Goal: Task Accomplishment & Management: Complete application form

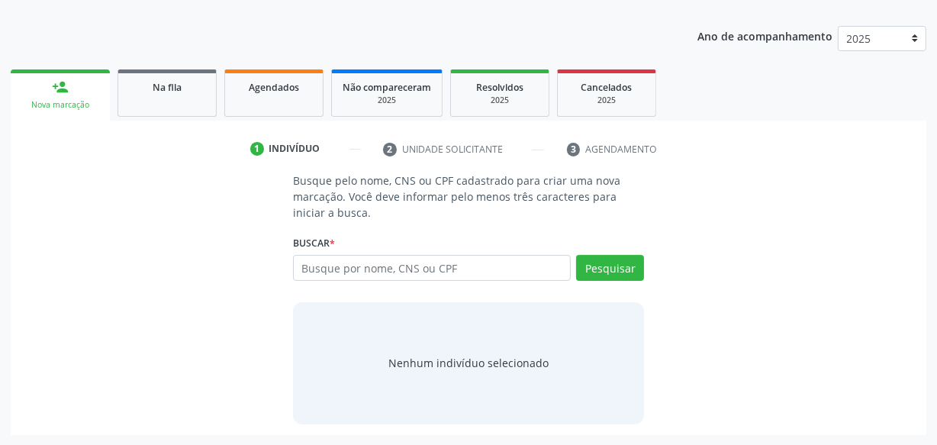
click at [256, 100] on link "Agendados" at bounding box center [273, 92] width 99 height 47
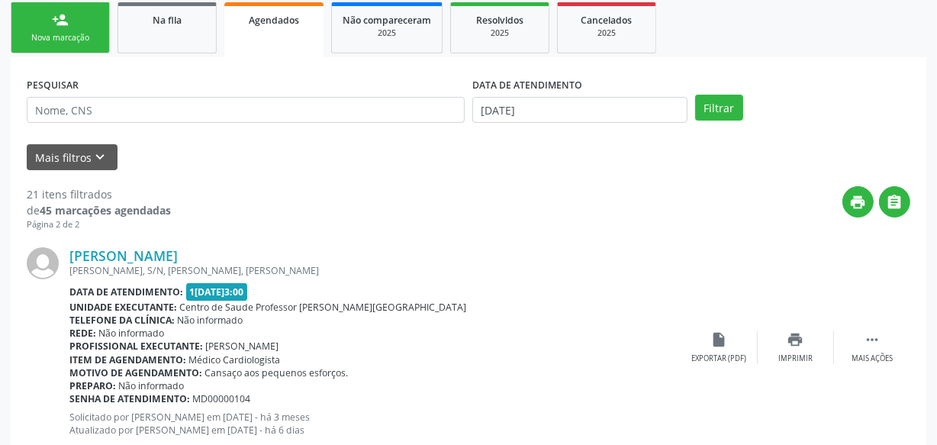
scroll to position [250, 0]
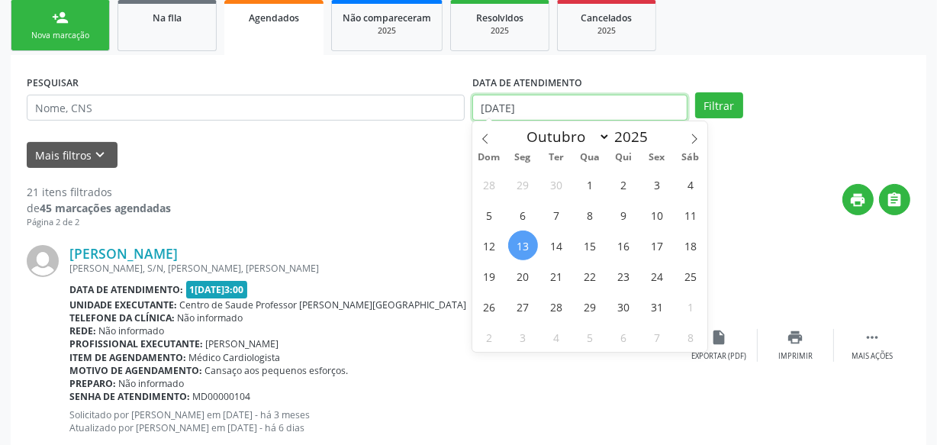
click at [539, 111] on input "[DATE]" at bounding box center [580, 108] width 215 height 26
click at [525, 237] on span "13" at bounding box center [523, 246] width 30 height 30
type input "[DATE]"
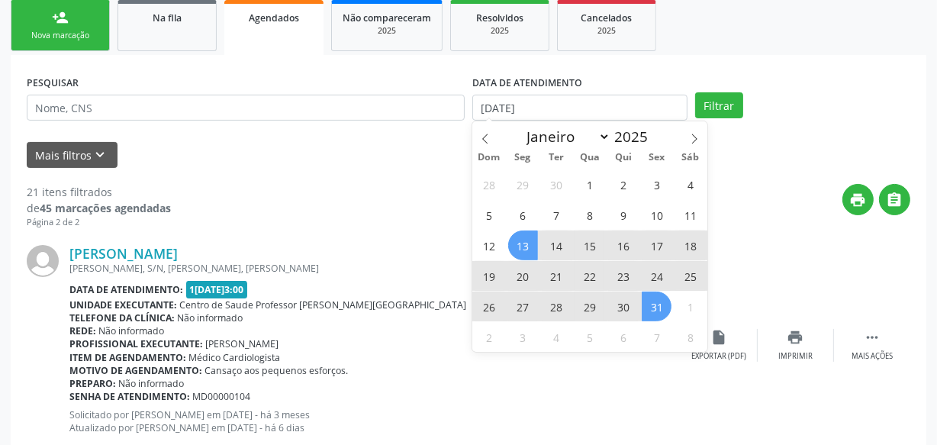
click at [652, 308] on span "31" at bounding box center [657, 307] width 30 height 30
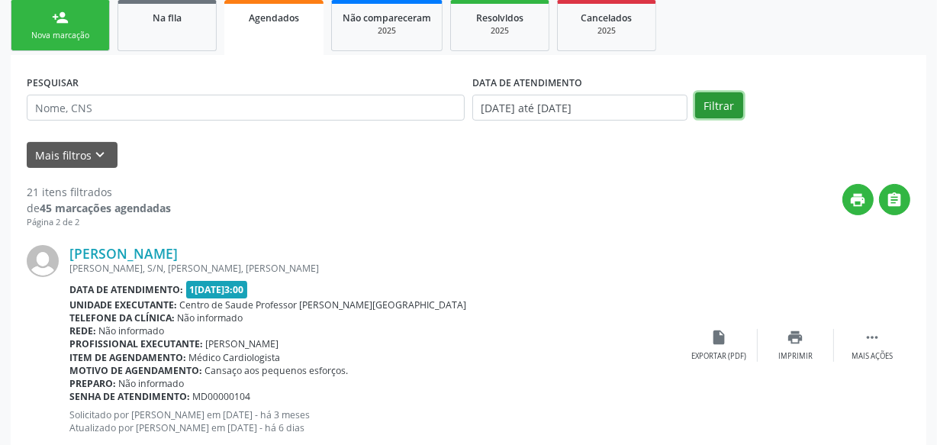
click at [712, 115] on button "Filtrar" at bounding box center [719, 105] width 48 height 26
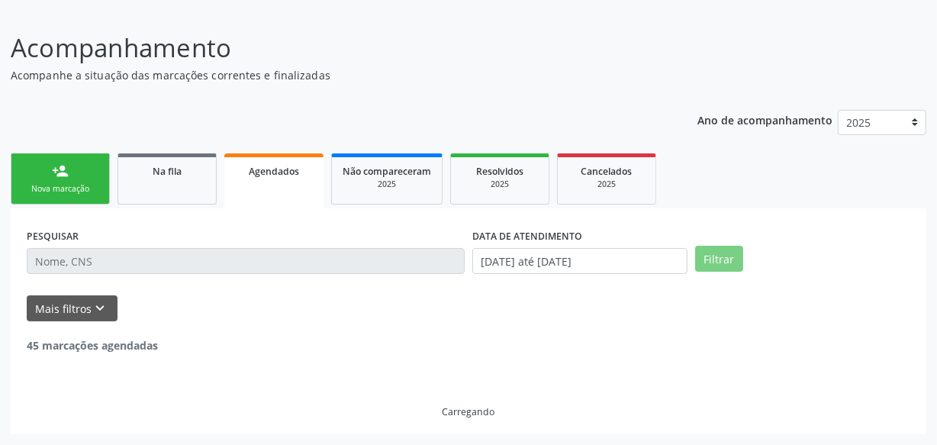
scroll to position [95, 0]
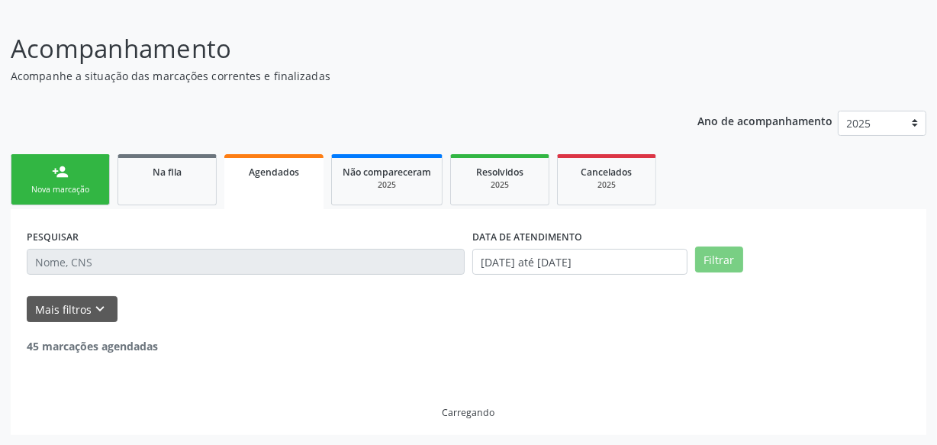
click at [715, 107] on div "Ano de acompanhamento 2025" at bounding box center [812, 125] width 229 height 51
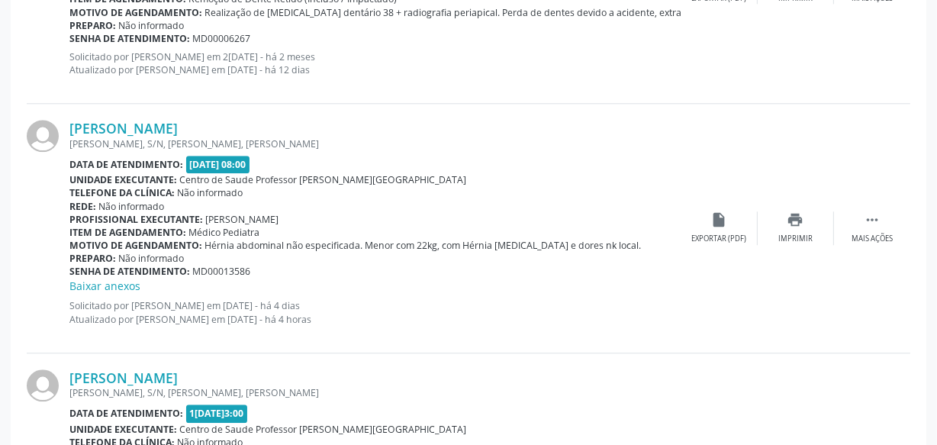
scroll to position [3517, 0]
click at [779, 218] on div "print Imprimir" at bounding box center [796, 228] width 76 height 33
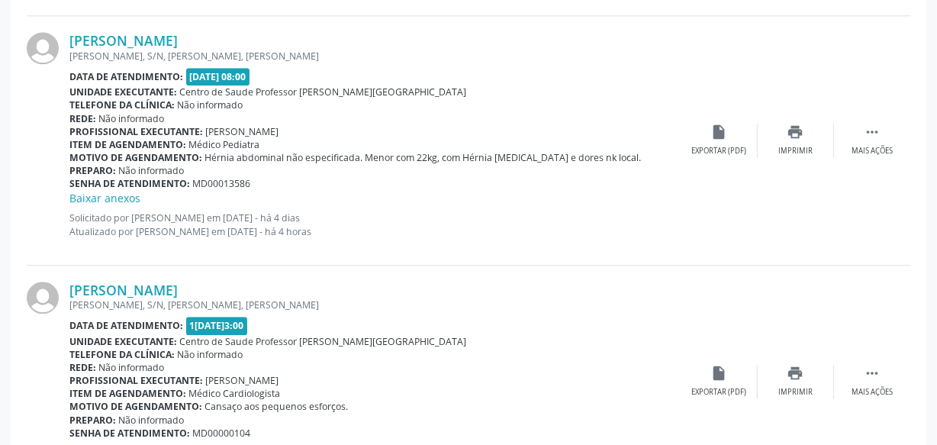
scroll to position [3725, 0]
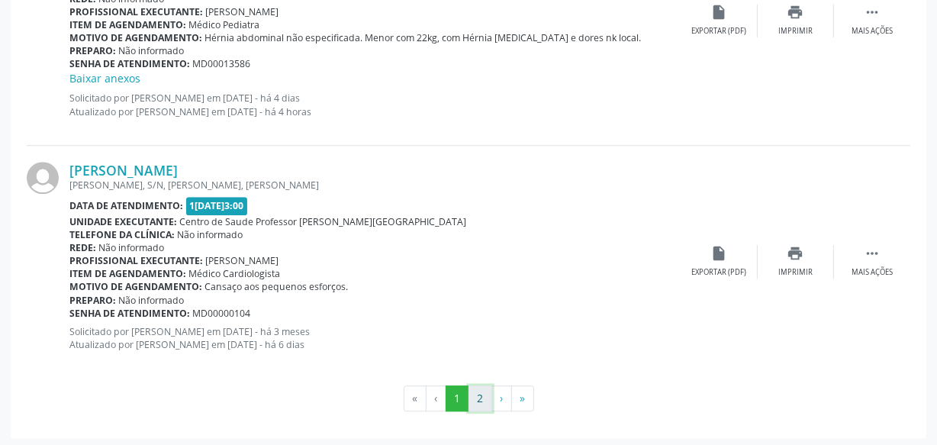
click at [479, 397] on button "2" at bounding box center [481, 398] width 24 height 26
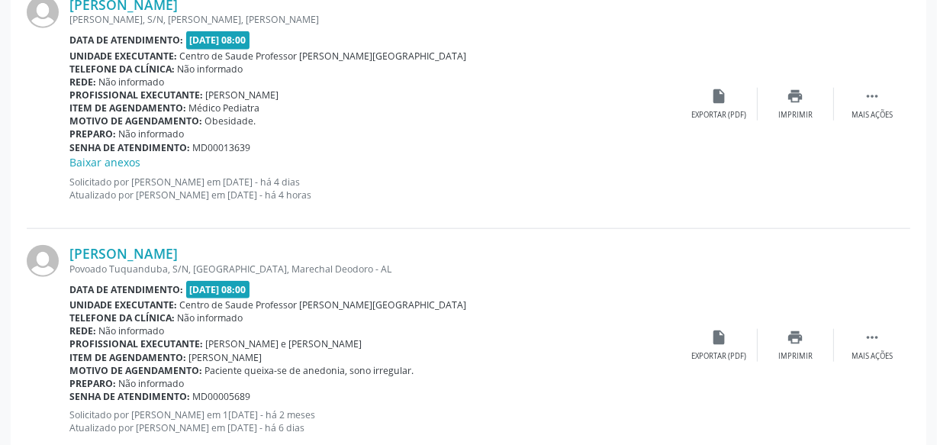
scroll to position [1564, 0]
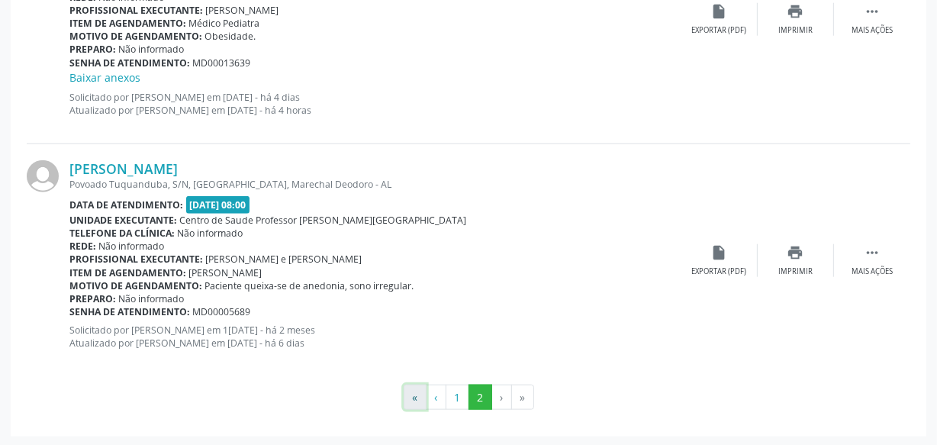
click at [416, 392] on button "«" at bounding box center [415, 398] width 23 height 26
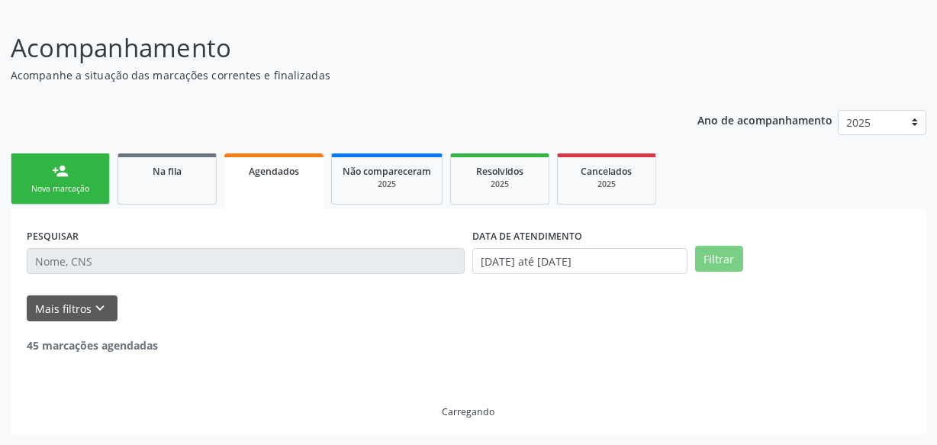
scroll to position [95, 0]
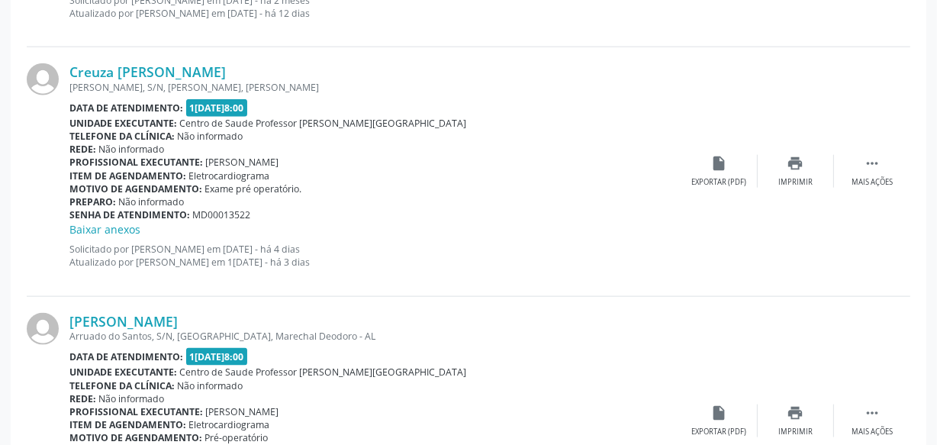
click at [47, 174] on div at bounding box center [48, 171] width 43 height 216
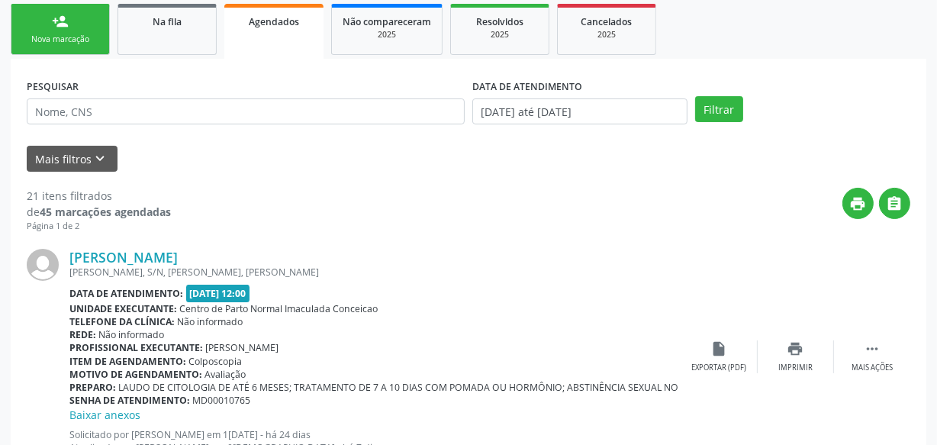
scroll to position [0, 0]
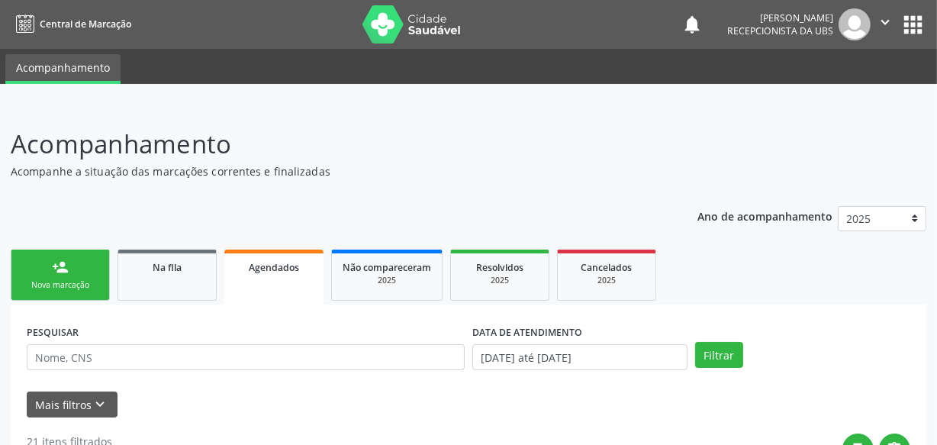
click at [62, 271] on div "person_add" at bounding box center [60, 267] width 17 height 17
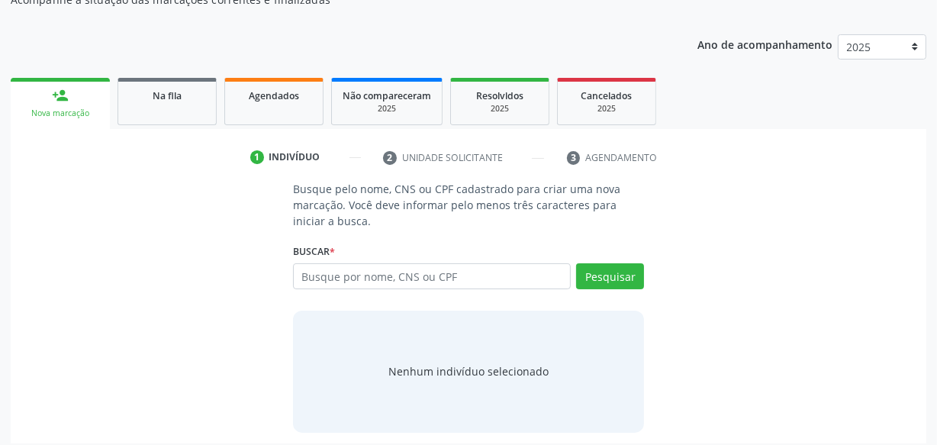
scroll to position [180, 0]
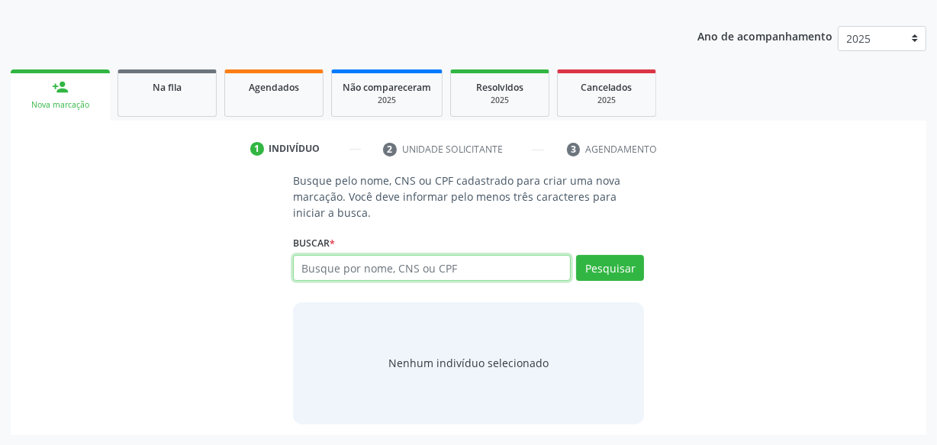
click at [386, 261] on input "text" at bounding box center [432, 268] width 278 height 26
type input "15025270499"
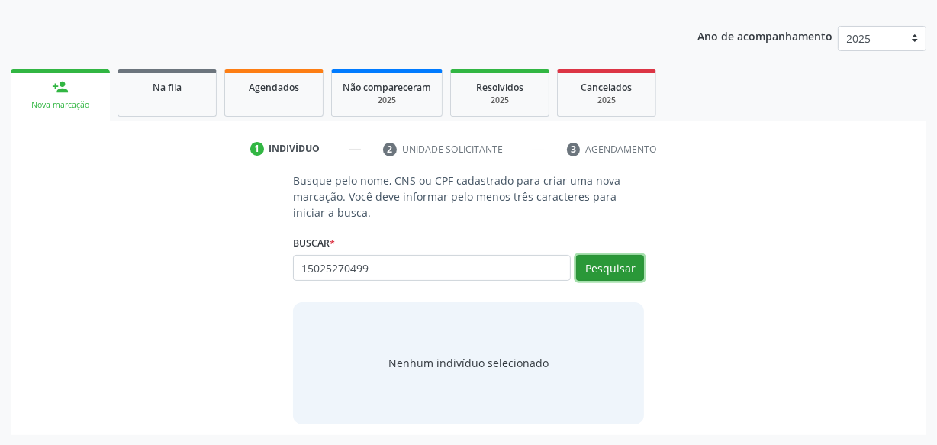
click at [594, 261] on button "Pesquisar" at bounding box center [610, 268] width 68 height 26
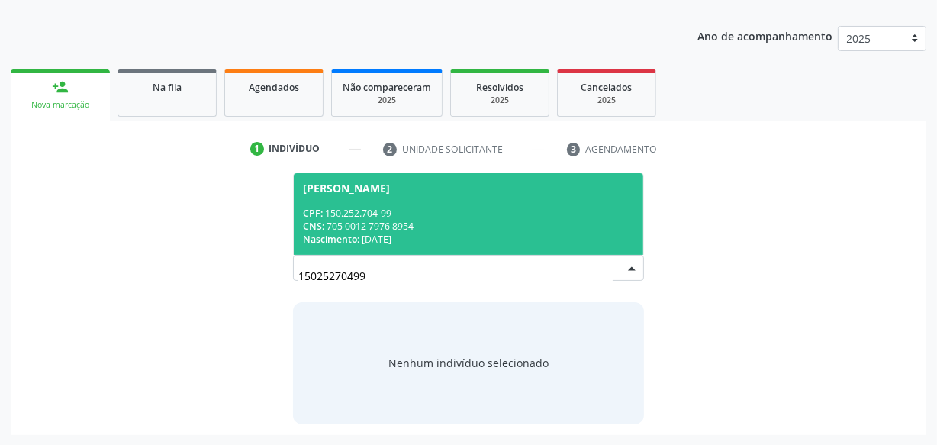
click at [431, 220] on div "CNS: 705 0012 7976 8954" at bounding box center [468, 226] width 331 height 13
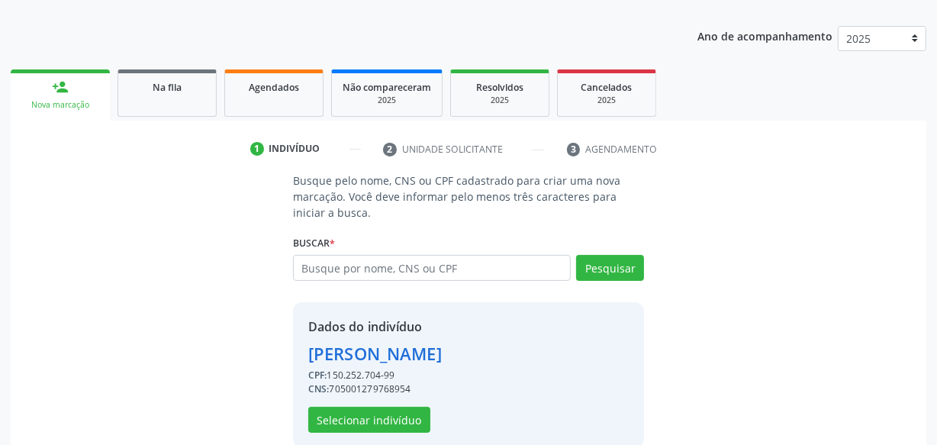
scroll to position [204, 0]
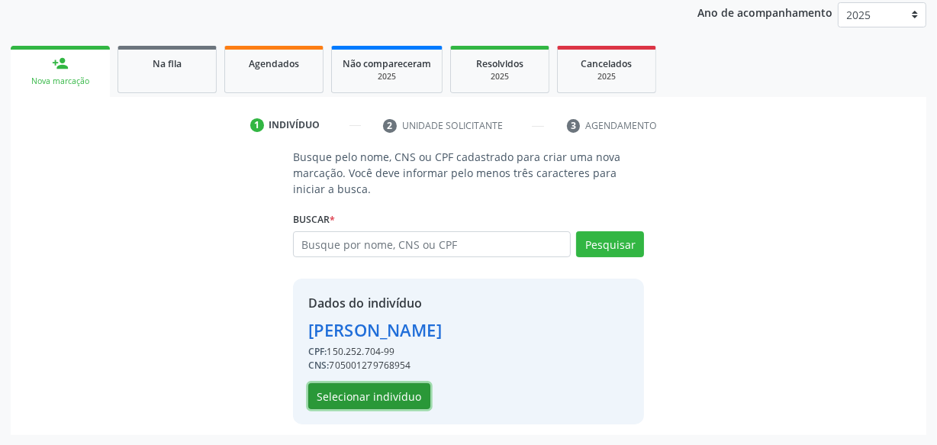
click at [405, 397] on button "Selecionar indivíduo" at bounding box center [369, 396] width 122 height 26
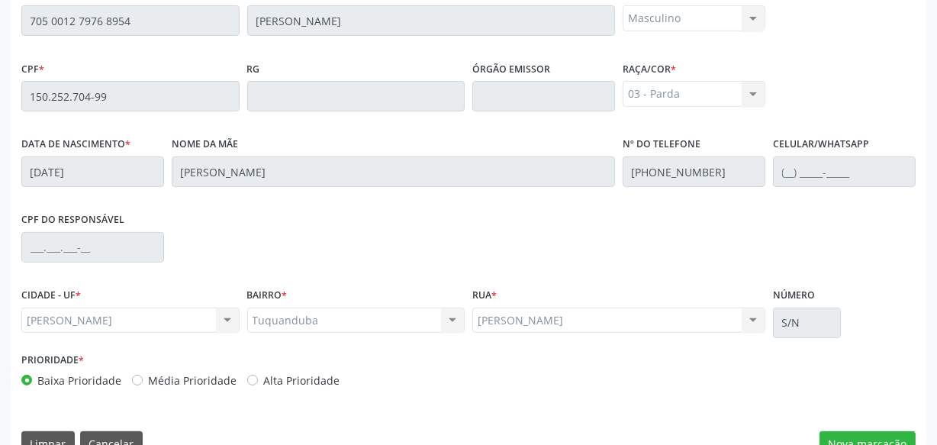
scroll to position [447, 0]
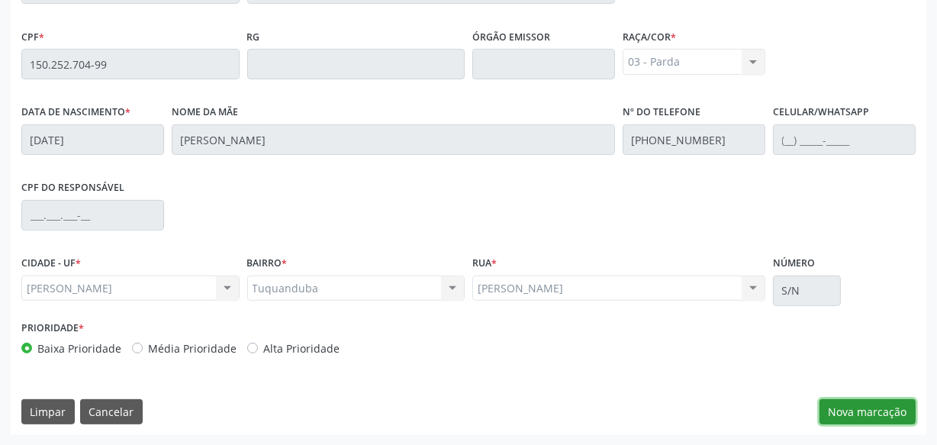
click at [901, 411] on button "Nova marcação" at bounding box center [868, 412] width 96 height 26
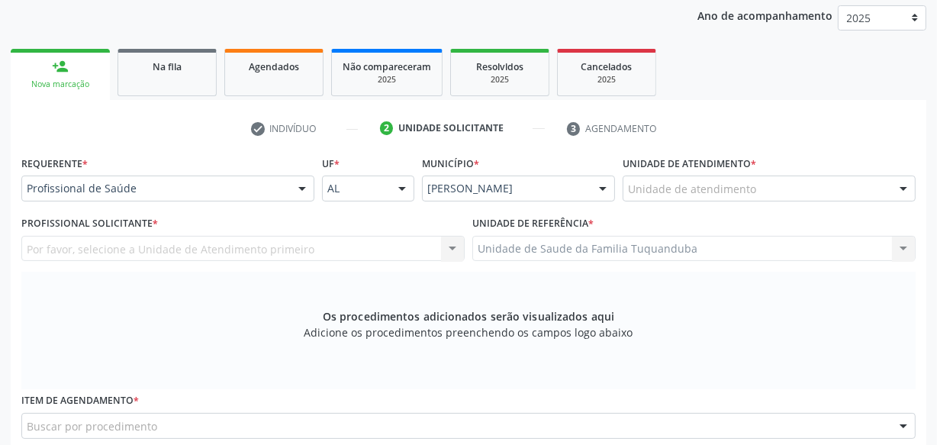
scroll to position [169, 0]
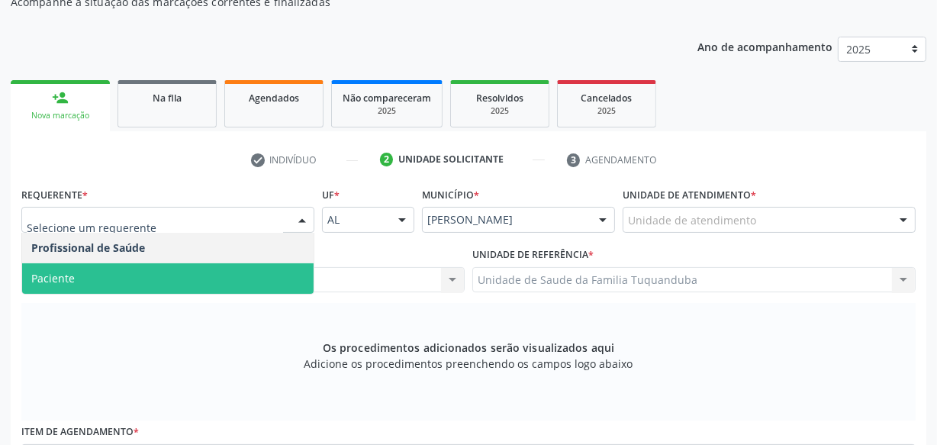
click at [198, 268] on span "Paciente" at bounding box center [168, 278] width 292 height 31
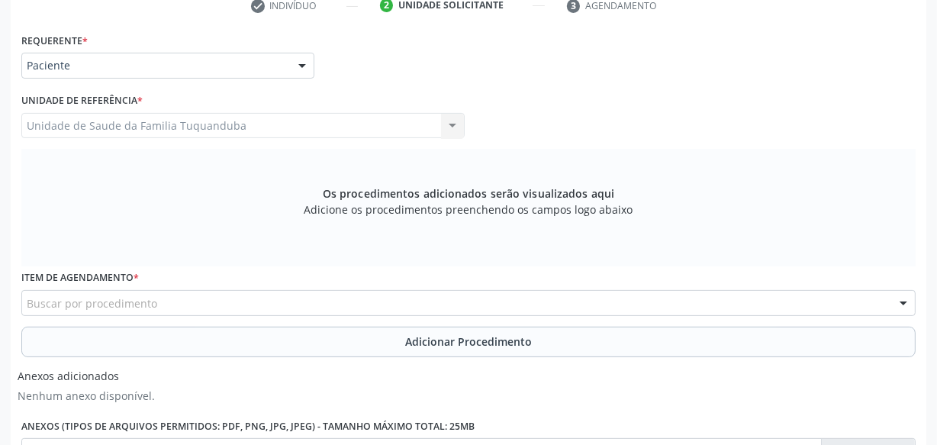
scroll to position [308, 0]
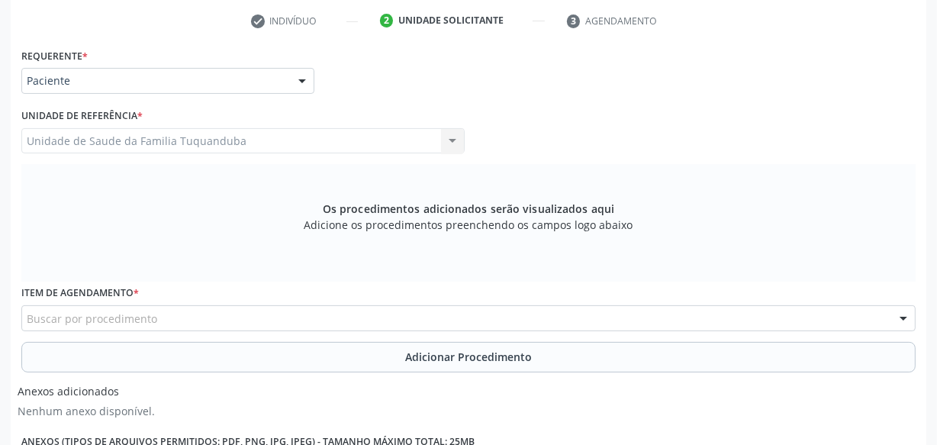
click at [172, 316] on div "Buscar por procedimento" at bounding box center [468, 318] width 895 height 26
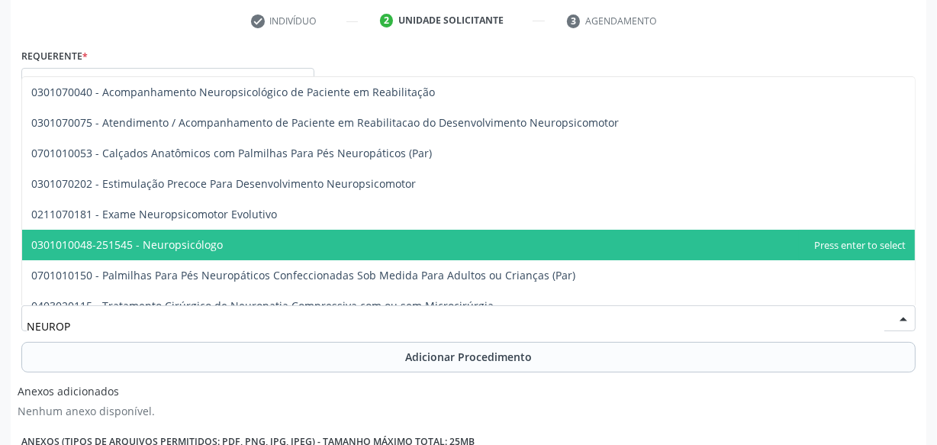
type input "NEUROPS"
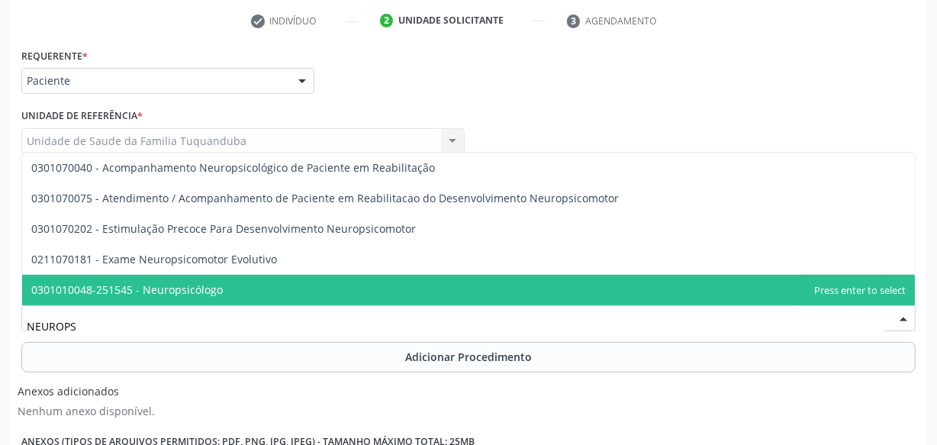
click at [176, 297] on span "0301010048-251545 - Neuropsicólogo" at bounding box center [468, 290] width 893 height 31
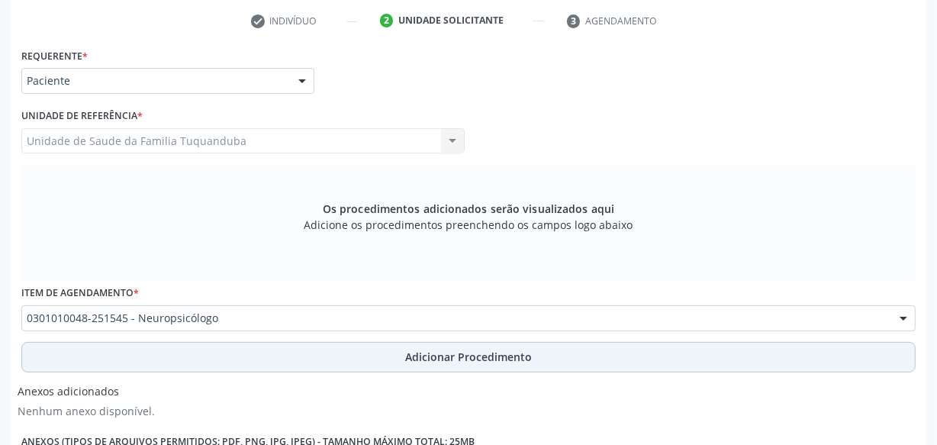
click at [295, 353] on button "Adicionar Procedimento" at bounding box center [468, 357] width 895 height 31
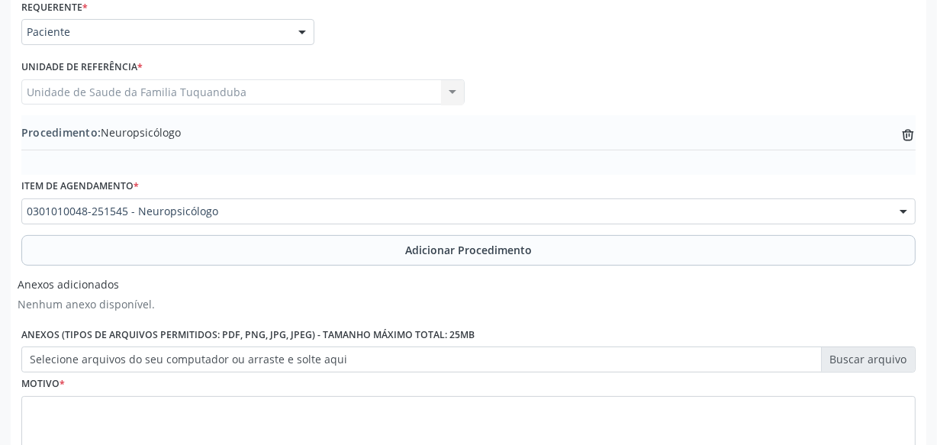
scroll to position [447, 0]
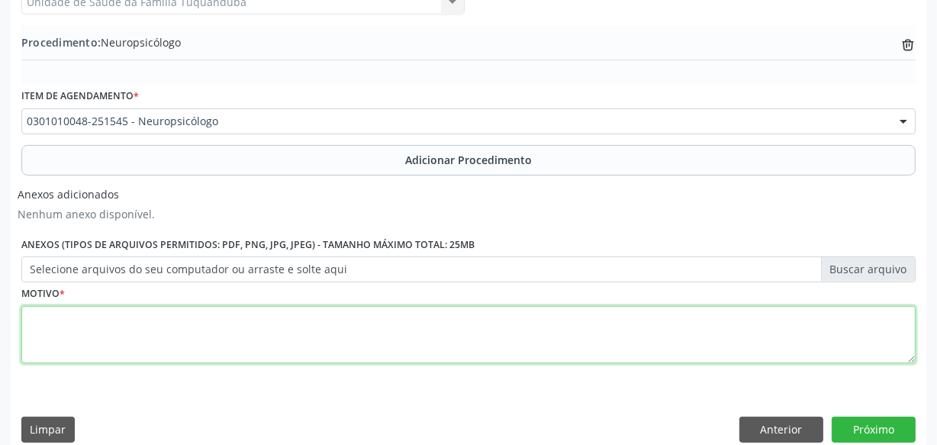
click at [236, 336] on textarea at bounding box center [468, 335] width 895 height 58
type textarea "a"
click at [63, 351] on textarea "AUTISMO INFANTIL. Tem DIAG de TDAH/TEA,. Usa resperidona" at bounding box center [468, 335] width 895 height 58
click at [173, 350] on textarea "AUTISMO INFANTIL. Tem DIAG de TDAH/TEA,. Usa risperidona" at bounding box center [468, 335] width 895 height 58
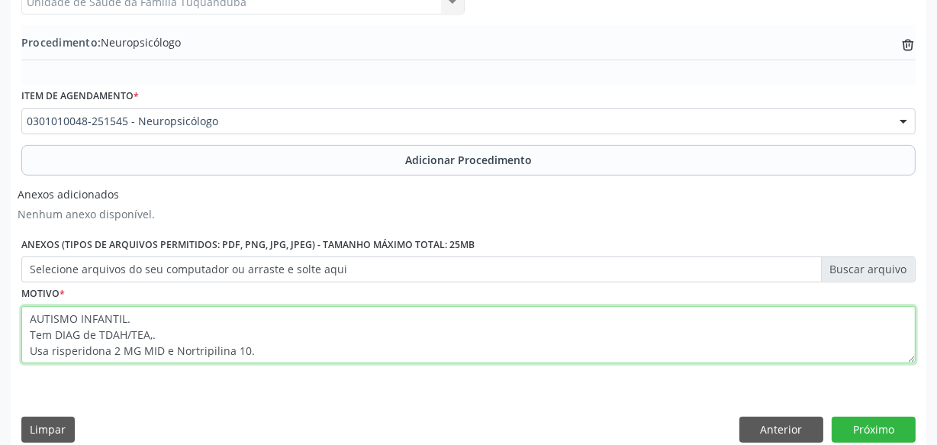
scroll to position [11, 0]
type textarea "AUTISMO INFANTIL. Tem DIAG de TDAH/TEA,. Usa risperidona 2 MG MID e Nortripilin…"
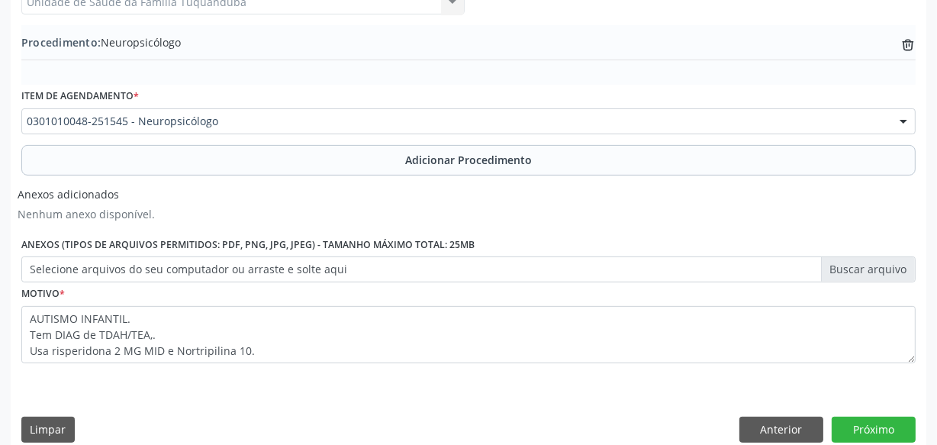
click at [360, 419] on div "Limpar Anterior Próximo" at bounding box center [468, 430] width 895 height 26
click at [302, 264] on label "Selecione arquivos do seu computador ou arraste e solte aqui" at bounding box center [468, 269] width 895 height 26
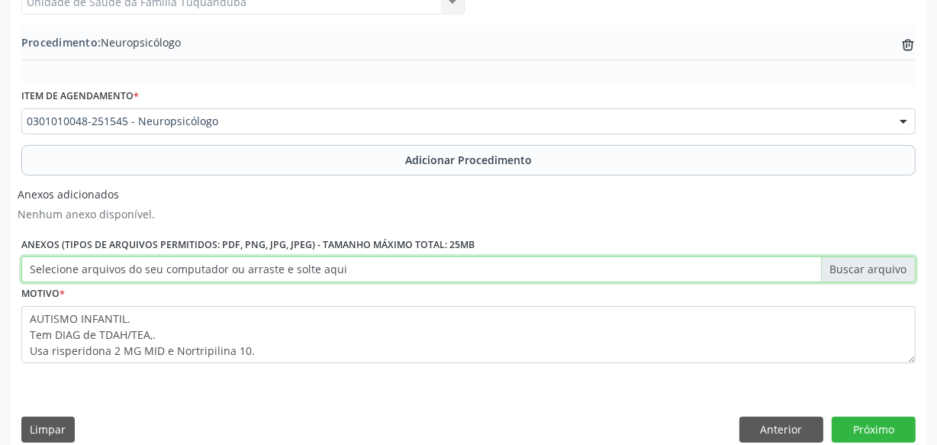
click at [302, 264] on input "Selecione arquivos do seu computador ou arraste e solte aqui" at bounding box center [468, 269] width 895 height 26
type input "C:\fakepath\WhatsApp Image [DATE] 10.37.57.jpeg"
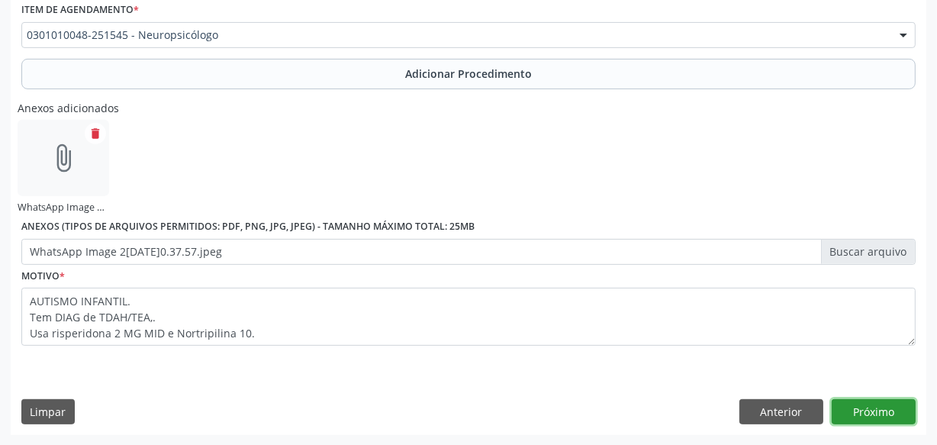
click at [878, 415] on button "Próximo" at bounding box center [874, 412] width 84 height 26
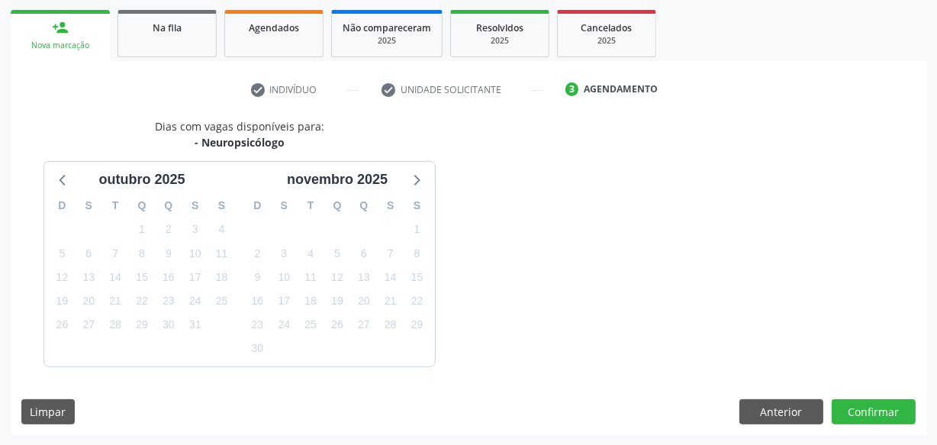
scroll to position [284, 0]
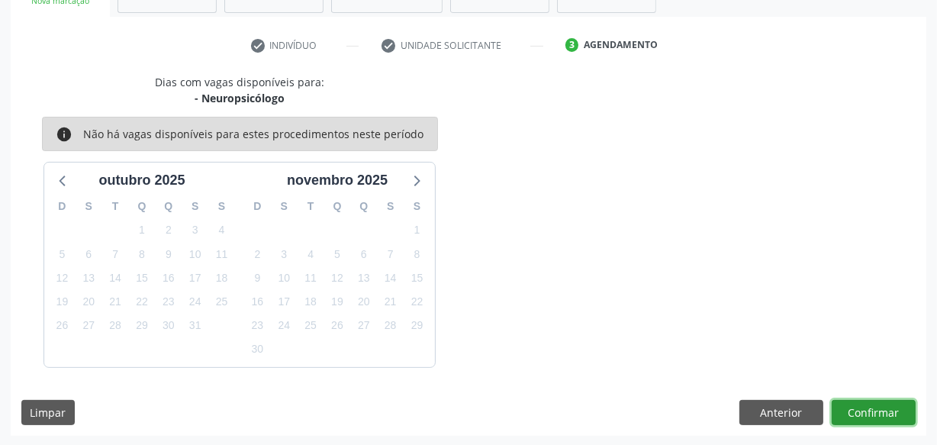
click at [878, 415] on button "Confirmar" at bounding box center [874, 413] width 84 height 26
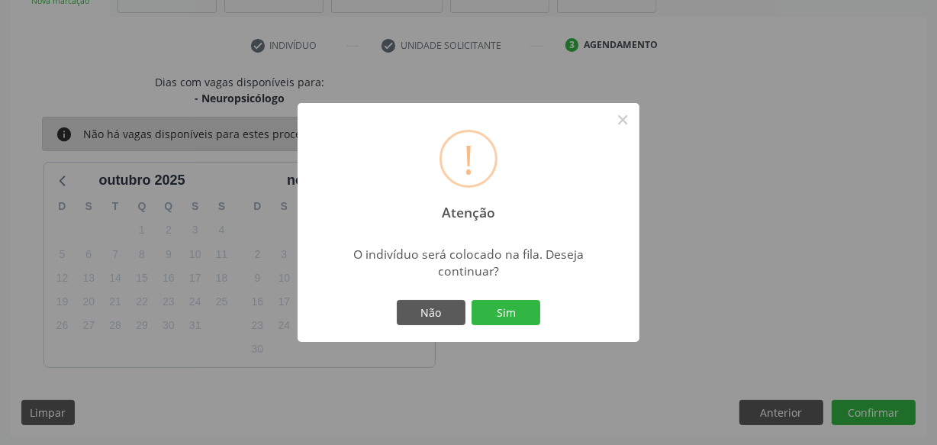
click at [511, 316] on button "Sim" at bounding box center [506, 313] width 69 height 26
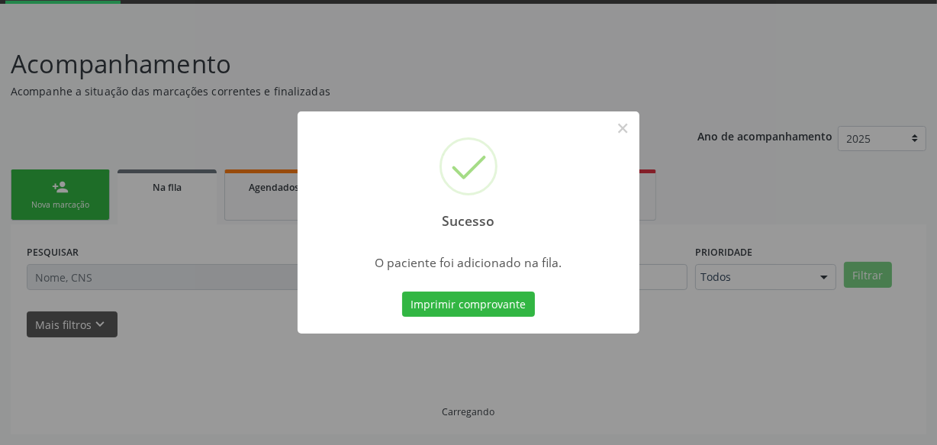
scroll to position [79, 0]
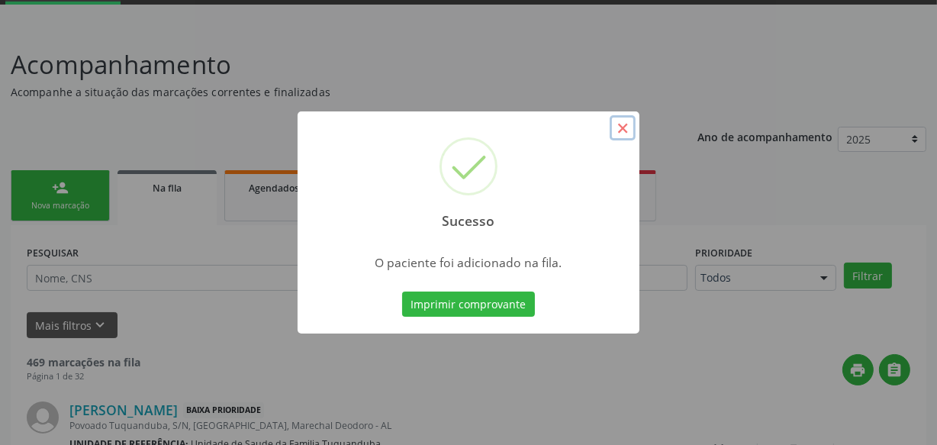
click at [618, 126] on button "×" at bounding box center [623, 128] width 26 height 26
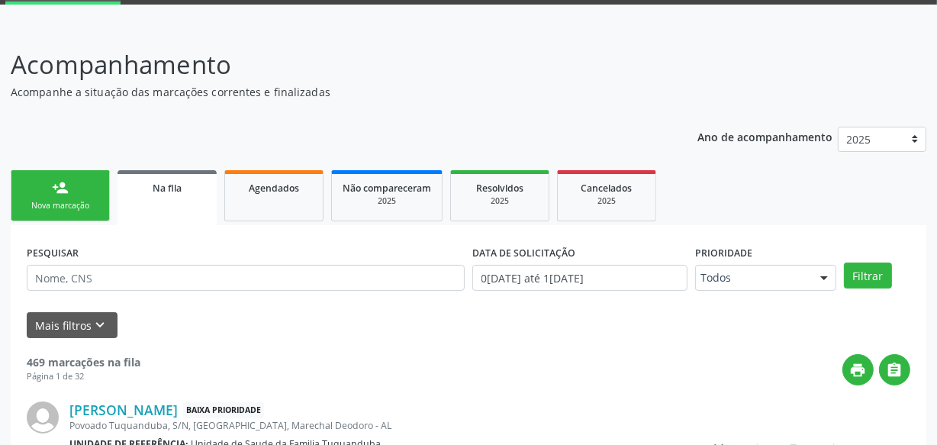
click at [76, 202] on div "Nova marcação" at bounding box center [60, 205] width 76 height 11
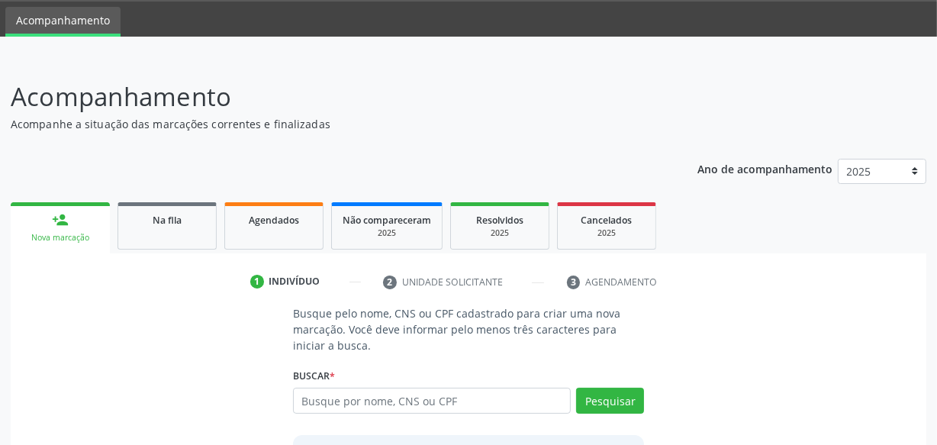
scroll to position [0, 0]
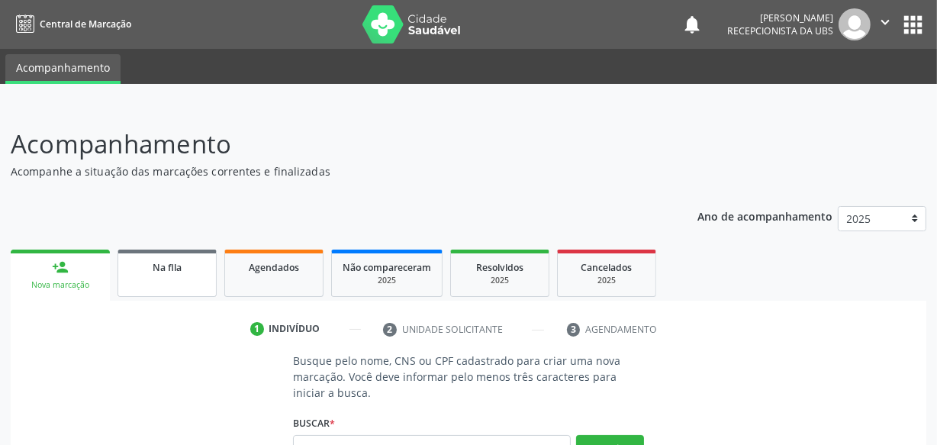
click at [160, 289] on link "Na fila" at bounding box center [167, 273] width 99 height 47
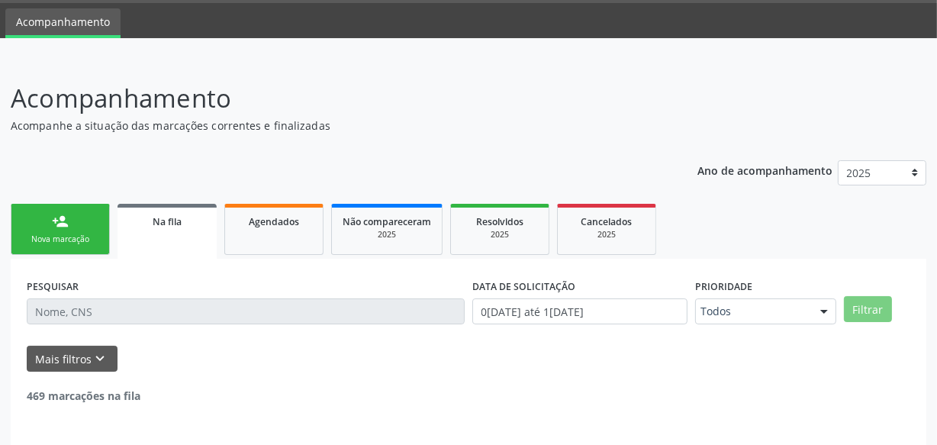
scroll to position [95, 0]
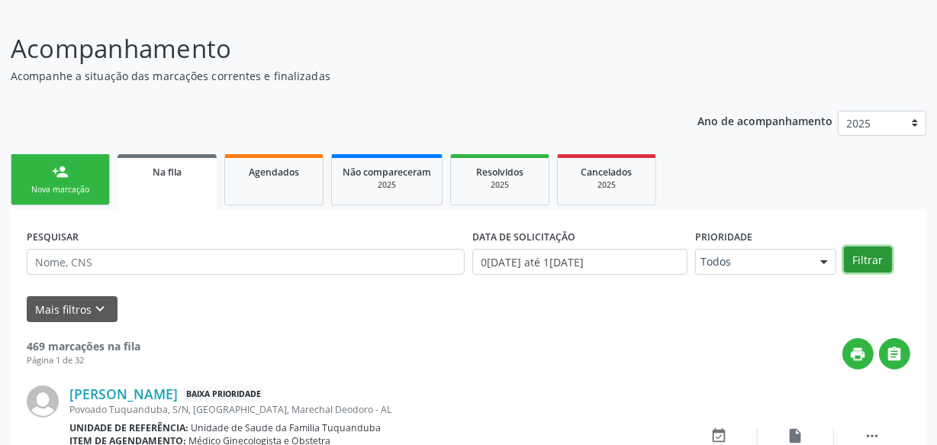
click at [867, 258] on button "Filtrar" at bounding box center [868, 260] width 48 height 26
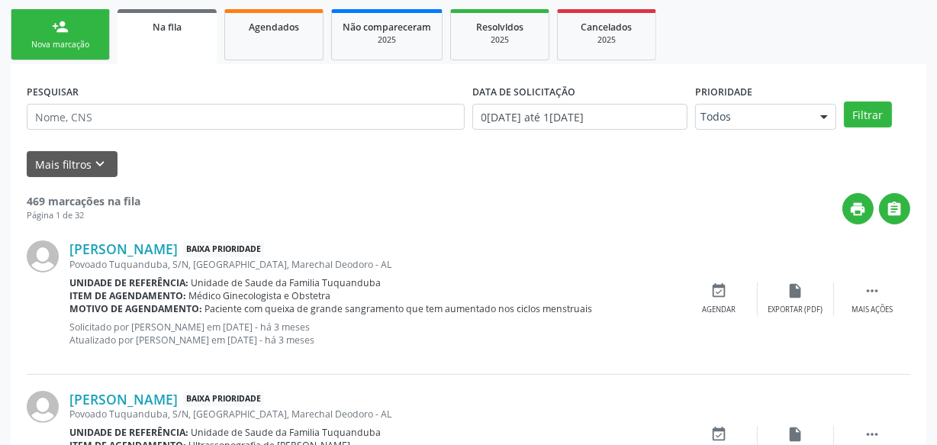
scroll to position [234, 0]
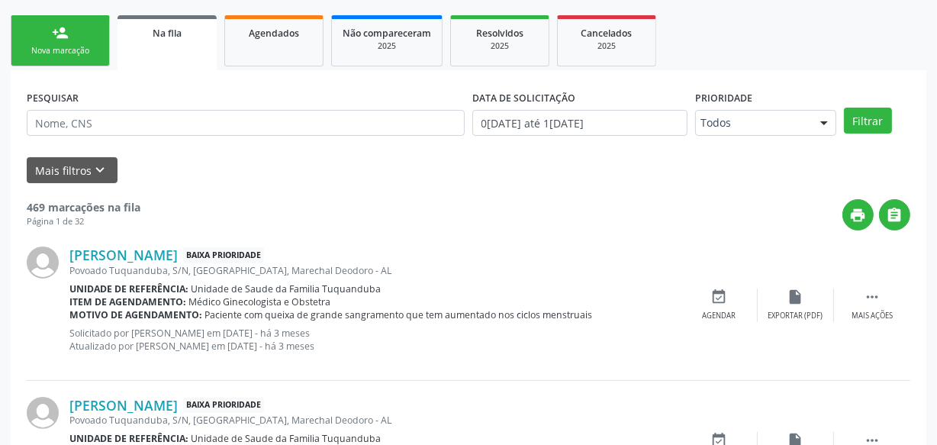
click at [760, 87] on div "Prioridade Todos Todos Baixa Prioridade Média Prioridade Alta Prioridade Nenhum…" at bounding box center [765, 110] width 141 height 49
click at [50, 157] on button "Mais filtros keyboard_arrow_down" at bounding box center [72, 170] width 91 height 27
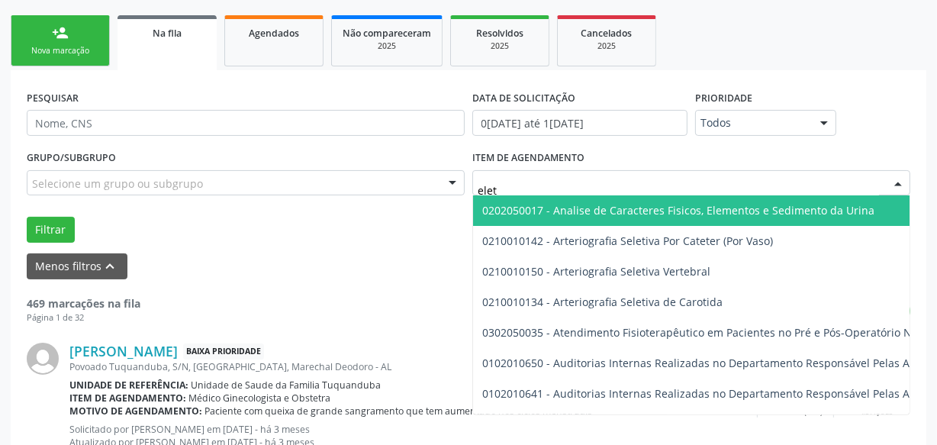
type input "eletr"
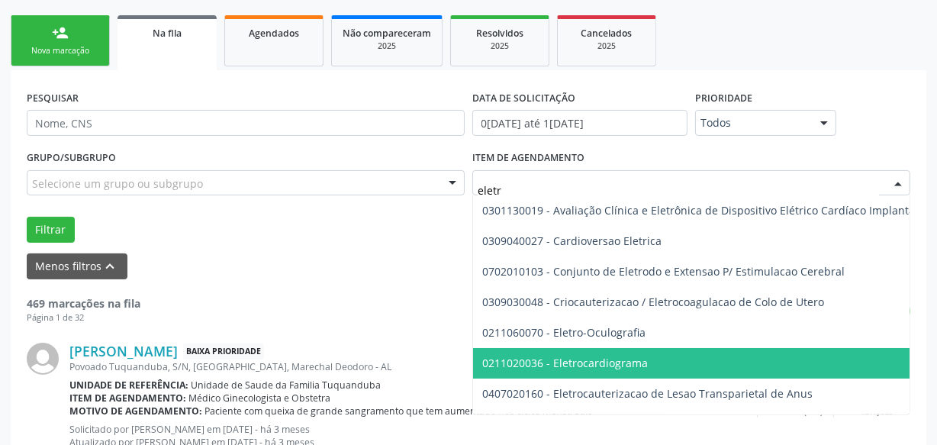
click at [621, 365] on span "0211020036 - Eletrocardiograma" at bounding box center [565, 363] width 166 height 15
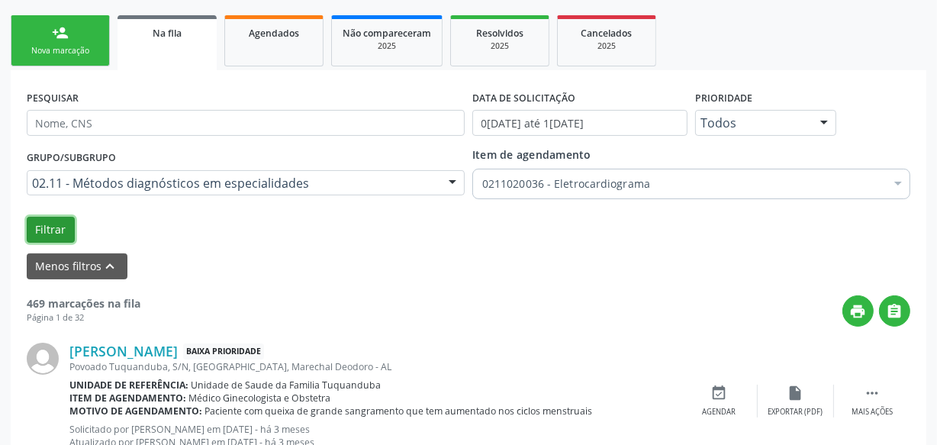
click at [38, 233] on button "Filtrar" at bounding box center [51, 230] width 48 height 26
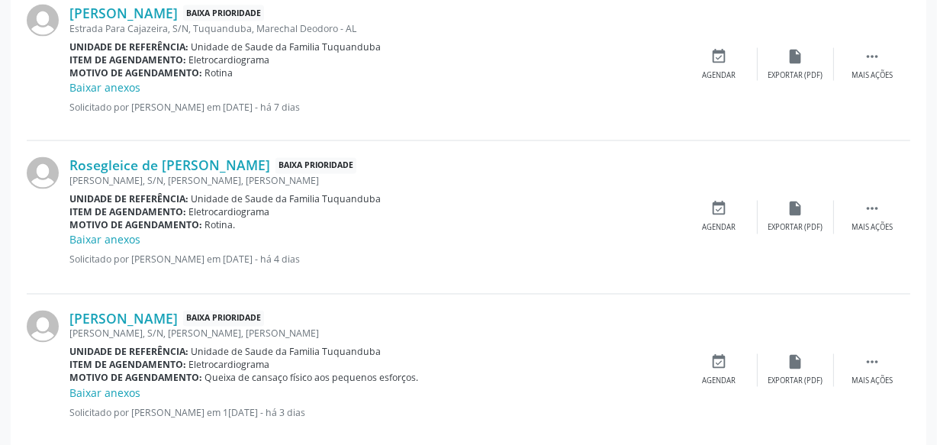
scroll to position [2489, 0]
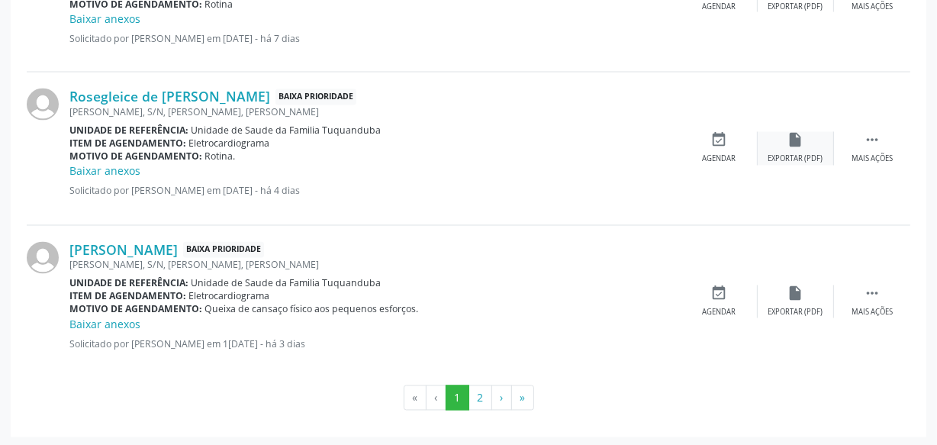
click at [809, 154] on div "Exportar (PDF)" at bounding box center [796, 159] width 55 height 11
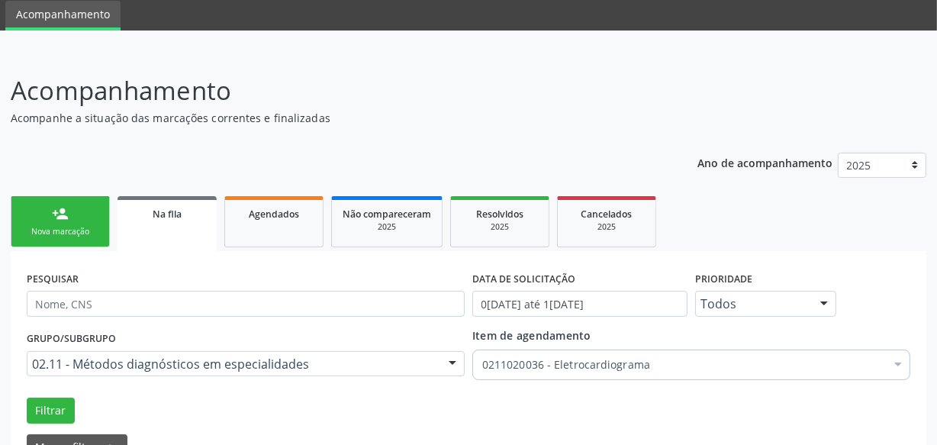
scroll to position [0, 0]
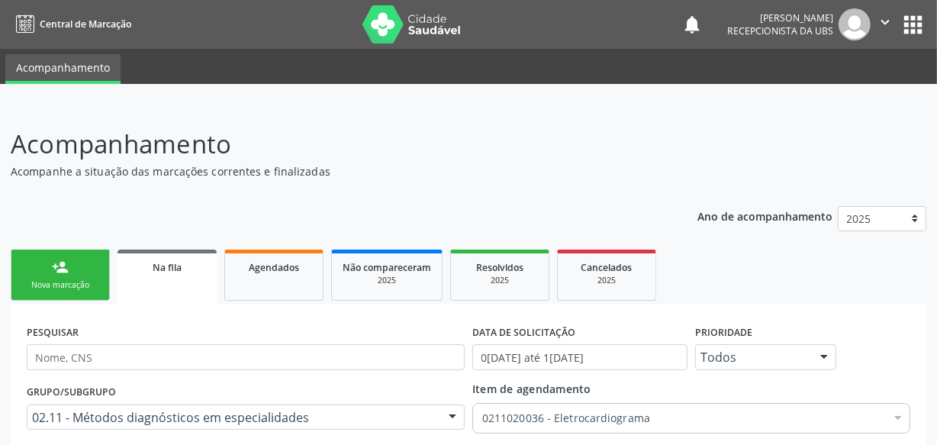
click at [84, 268] on link "person_add Nova marcação" at bounding box center [60, 275] width 99 height 51
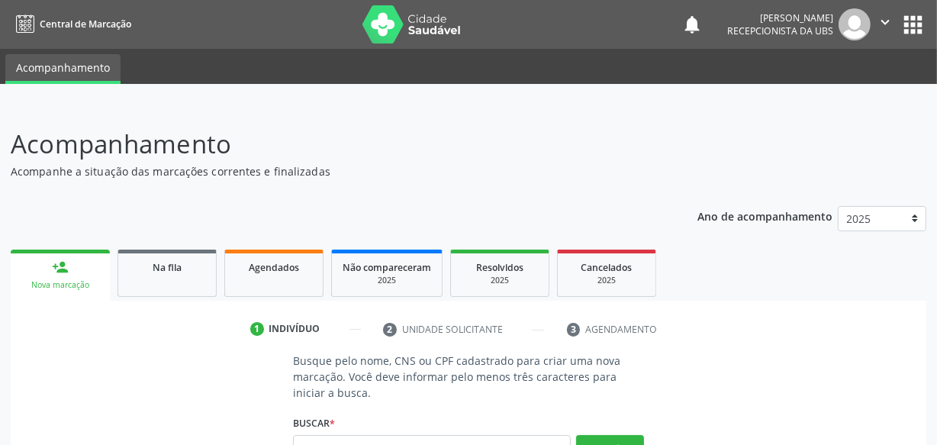
click at [356, 119] on div "Acompanhamento Acompanhe a situação das marcações correntes e finalizadas Relat…" at bounding box center [468, 365] width 937 height 521
